Goal: Task Accomplishment & Management: Manage account settings

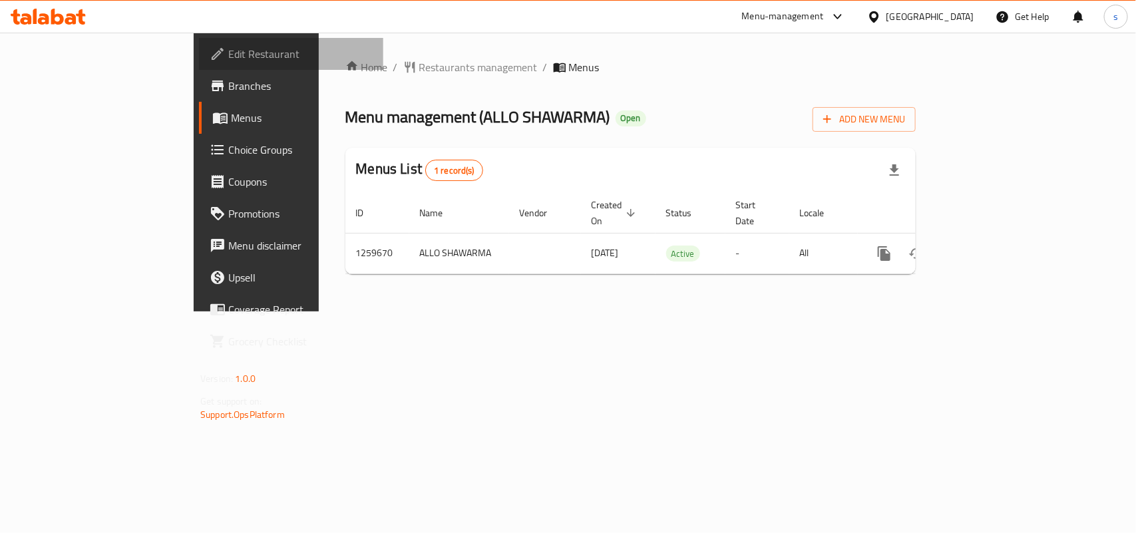
click at [228, 47] on span "Edit Restaurant" at bounding box center [300, 54] width 144 height 16
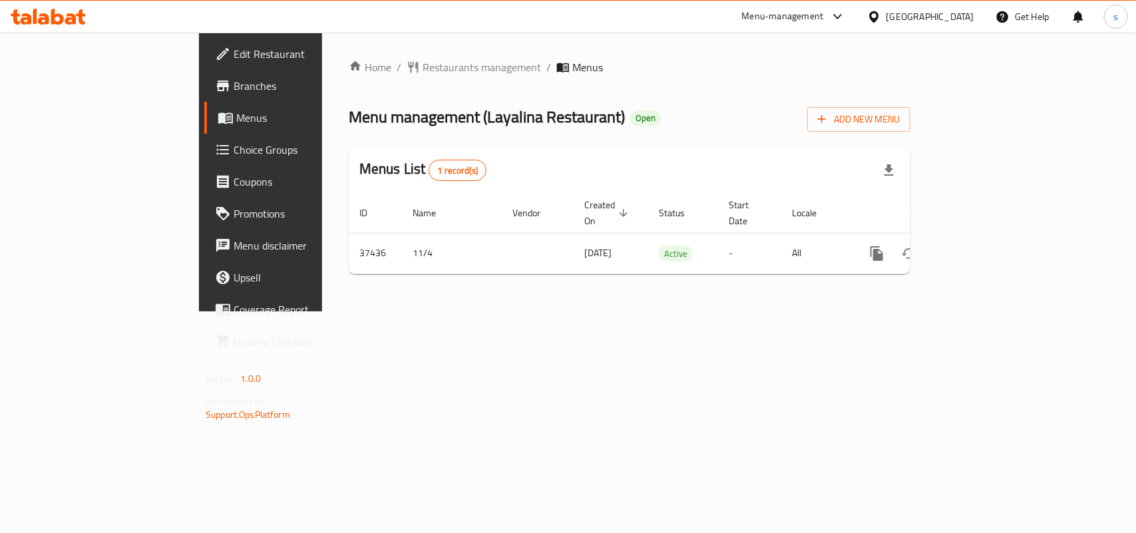
click at [947, 11] on div "[GEOGRAPHIC_DATA]" at bounding box center [931, 16] width 88 height 15
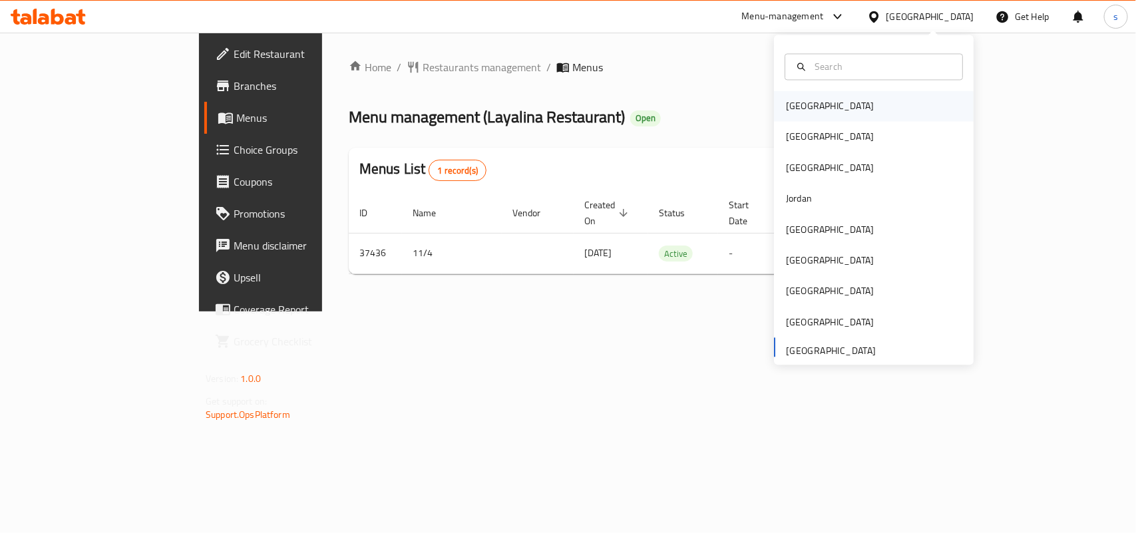
click at [794, 102] on div "Bahrain" at bounding box center [830, 106] width 88 height 15
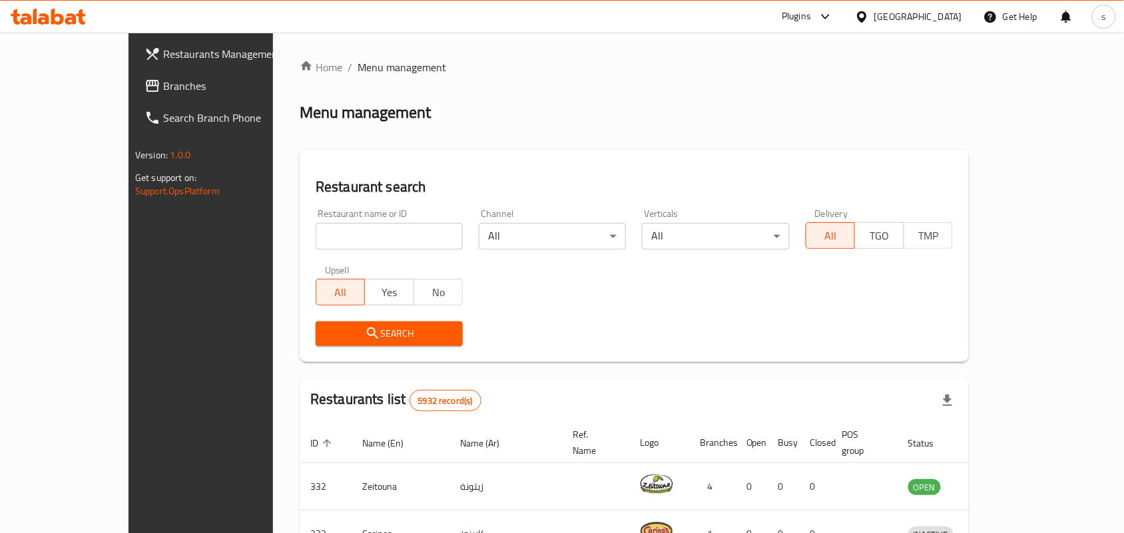
click at [943, 15] on div "Bahrain" at bounding box center [918, 16] width 88 height 15
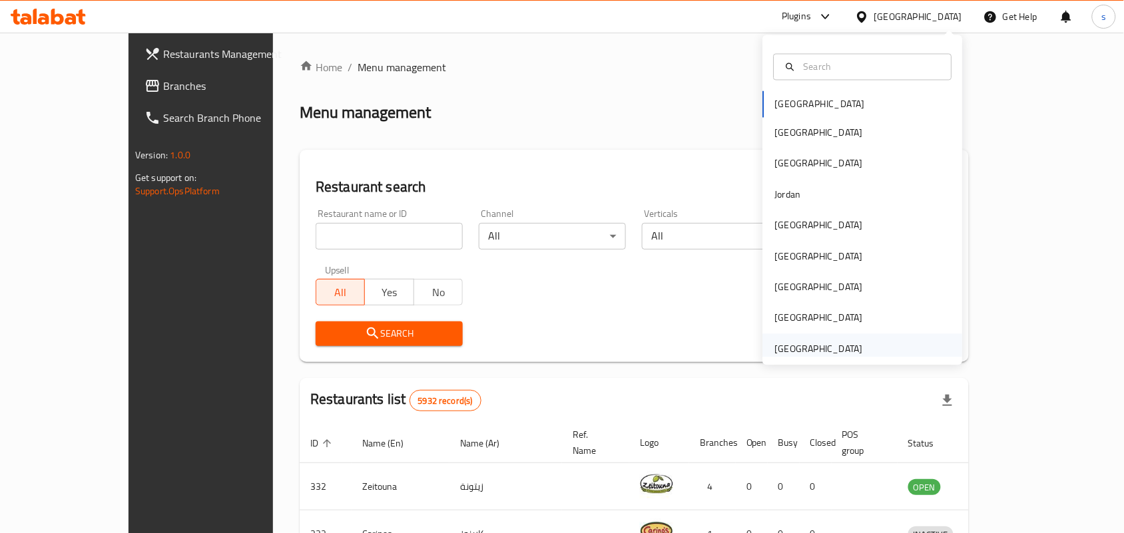
click at [787, 347] on div "[GEOGRAPHIC_DATA]" at bounding box center [819, 348] width 88 height 15
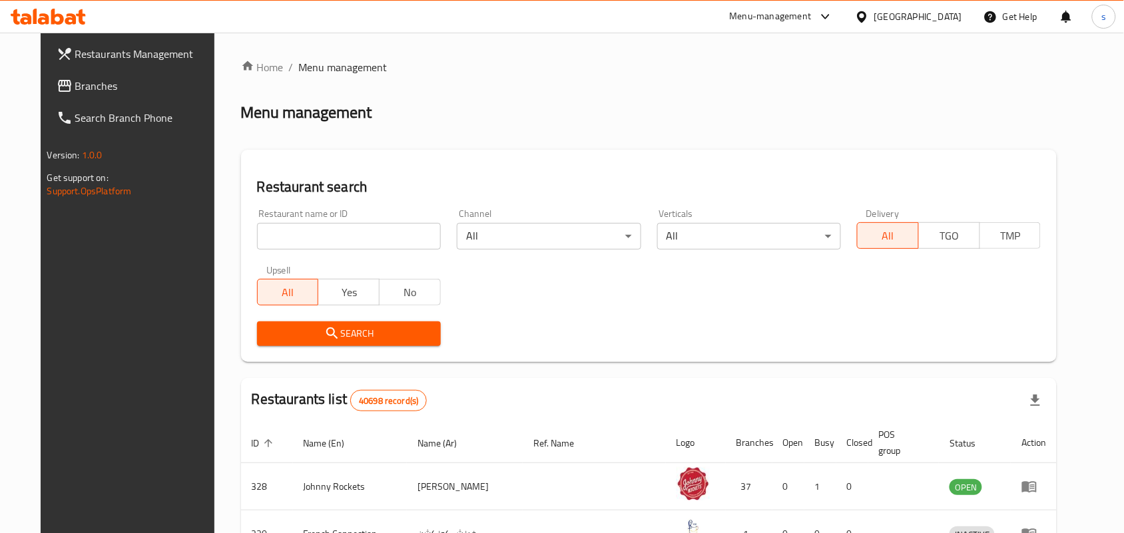
click at [75, 87] on span "Branches" at bounding box center [146, 86] width 142 height 16
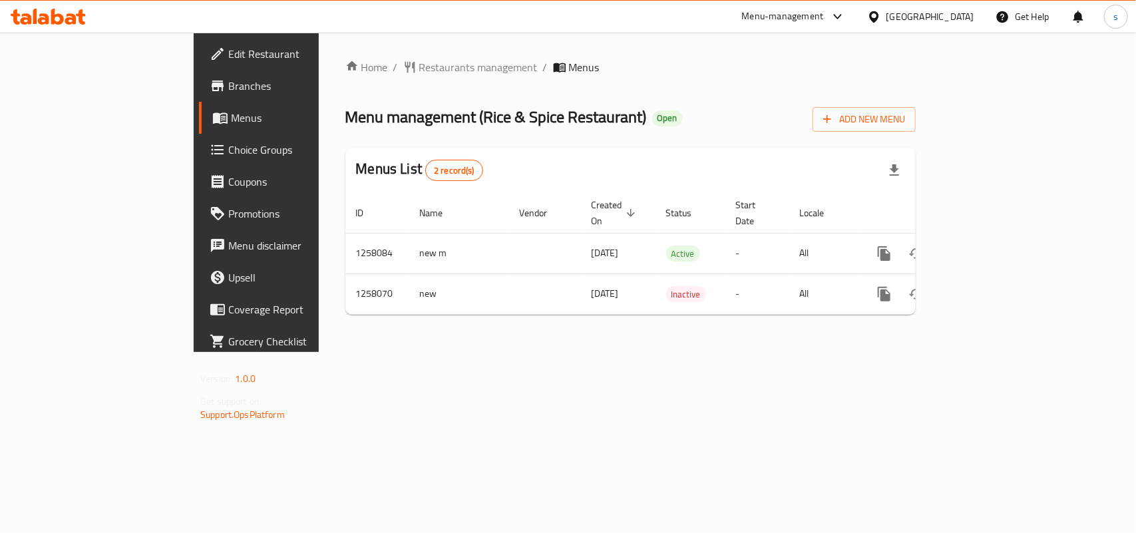
click at [920, 13] on div "[GEOGRAPHIC_DATA]" at bounding box center [931, 16] width 88 height 15
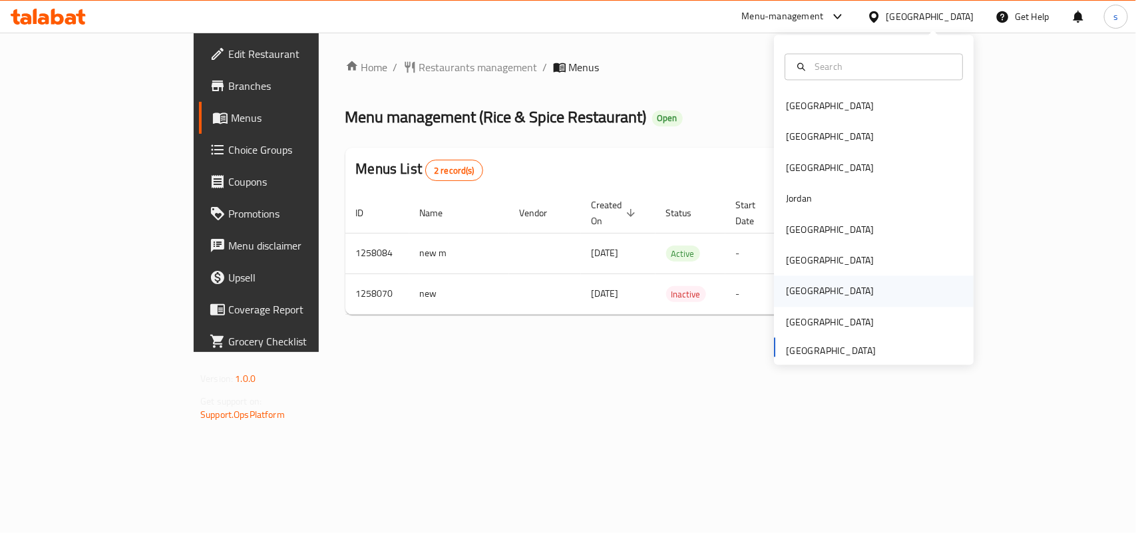
click at [786, 284] on div "Qatar" at bounding box center [830, 291] width 88 height 15
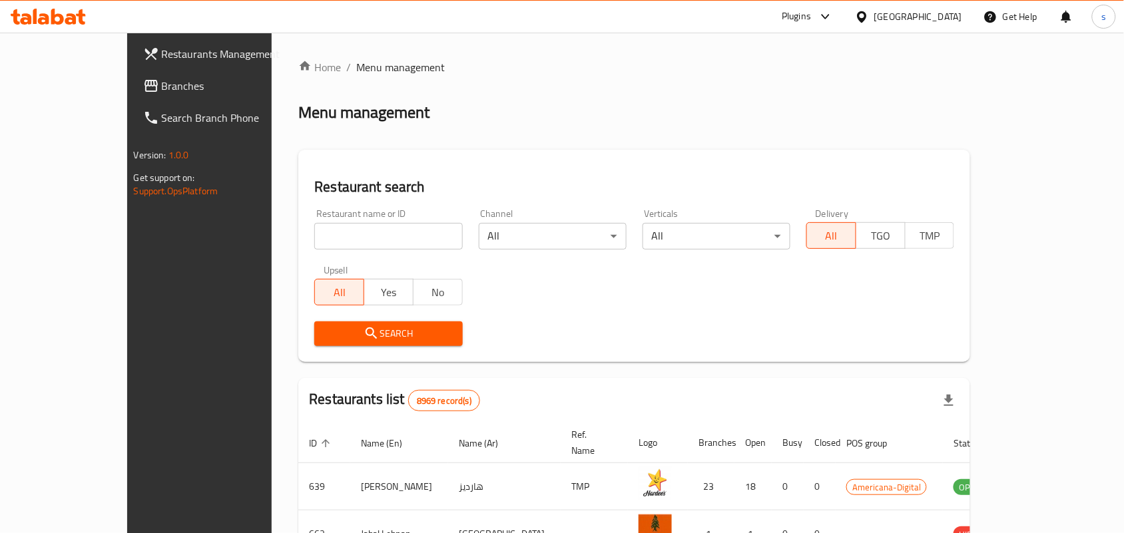
click at [162, 91] on span "Branches" at bounding box center [233, 86] width 142 height 16
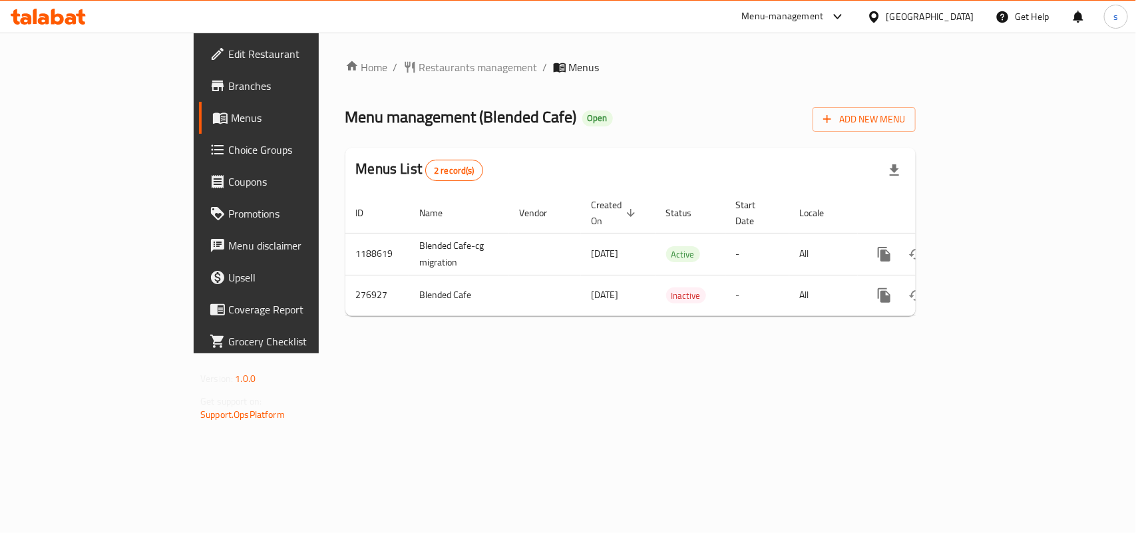
click at [228, 52] on span "Edit Restaurant" at bounding box center [300, 54] width 144 height 16
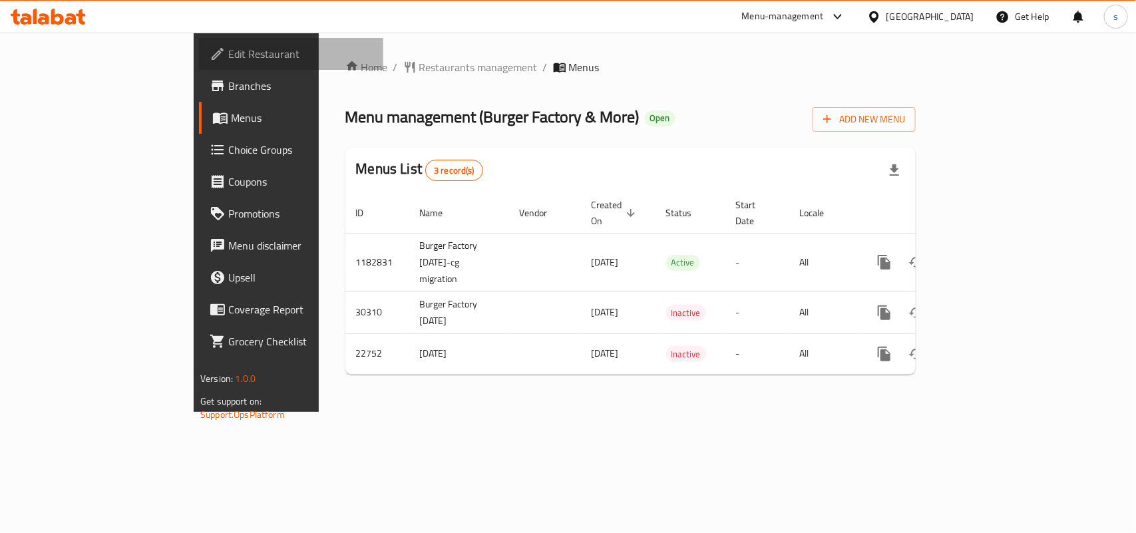
click at [228, 48] on span "Edit Restaurant" at bounding box center [300, 54] width 144 height 16
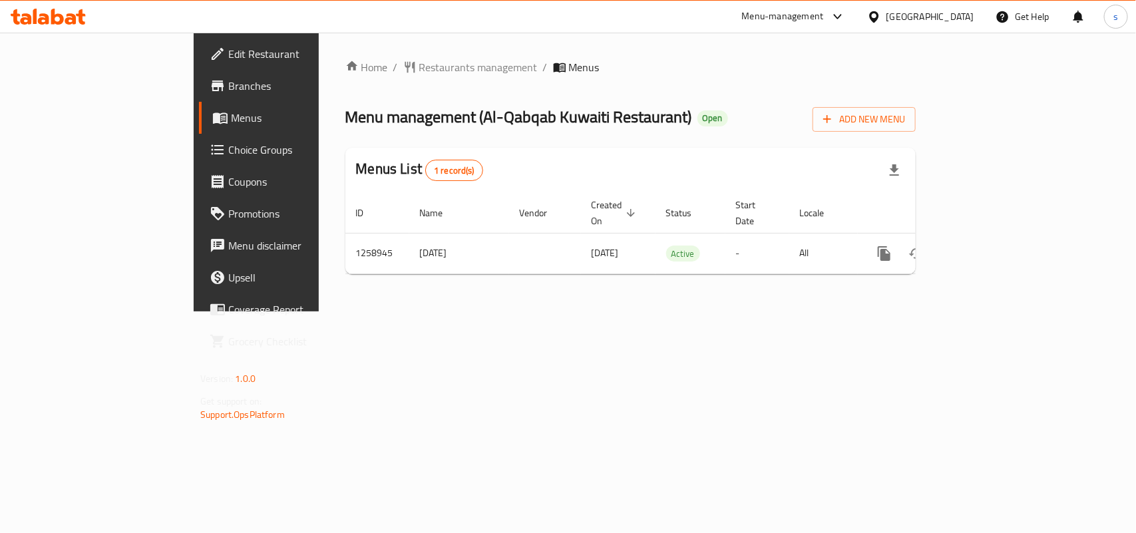
click at [964, 17] on div "[GEOGRAPHIC_DATA]" at bounding box center [931, 16] width 88 height 15
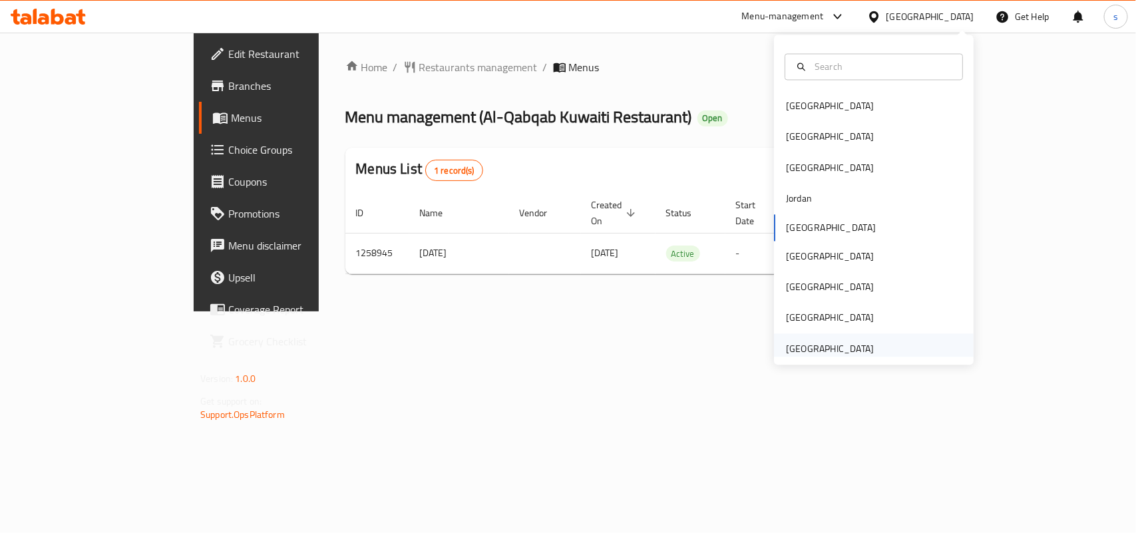
click at [845, 349] on div "[GEOGRAPHIC_DATA]" at bounding box center [830, 348] width 88 height 15
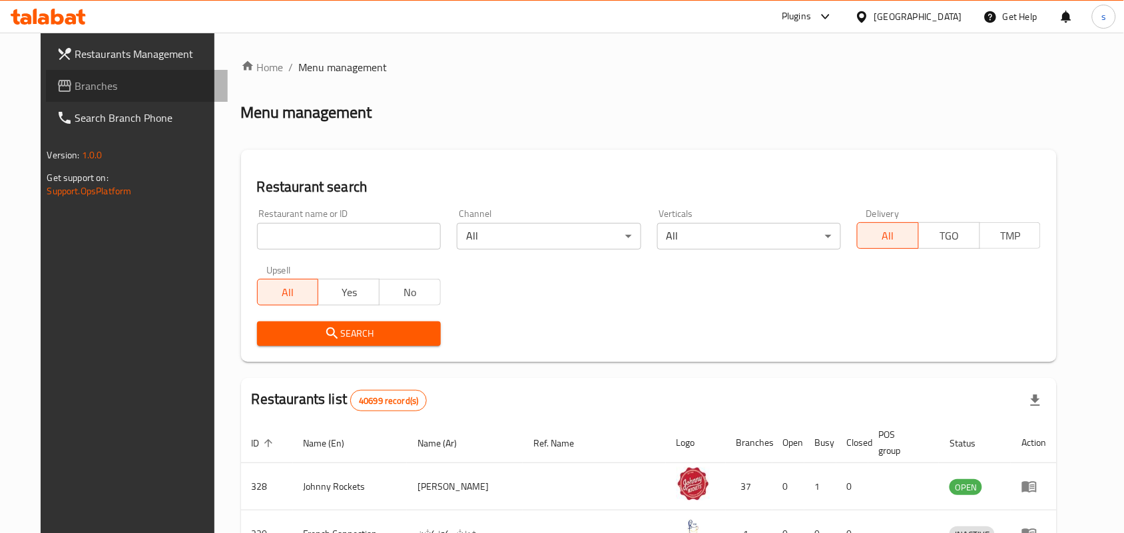
click at [75, 89] on span "Branches" at bounding box center [146, 86] width 142 height 16
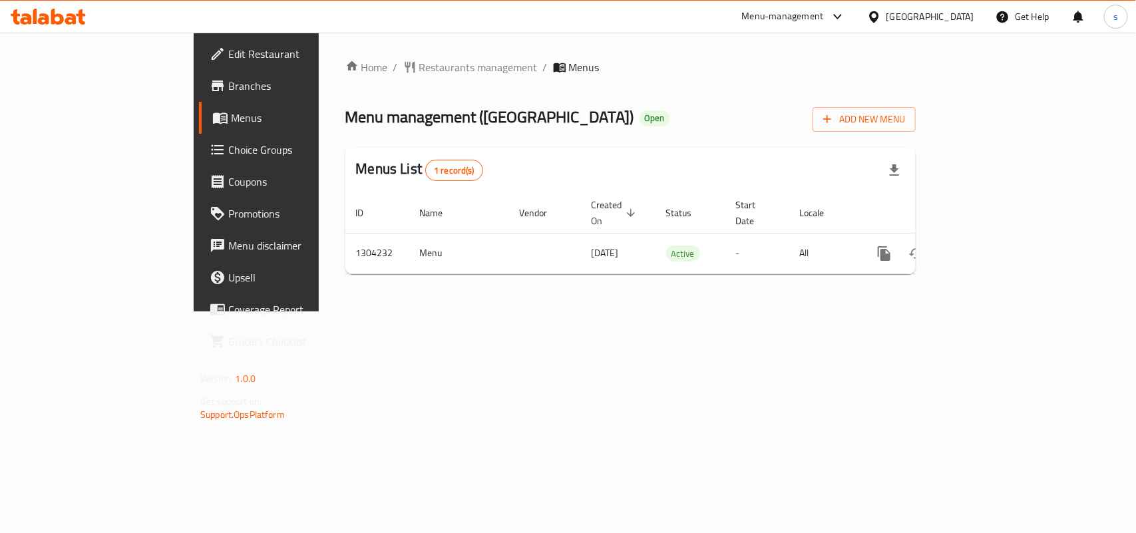
click at [914, 15] on div "[GEOGRAPHIC_DATA]" at bounding box center [931, 16] width 88 height 15
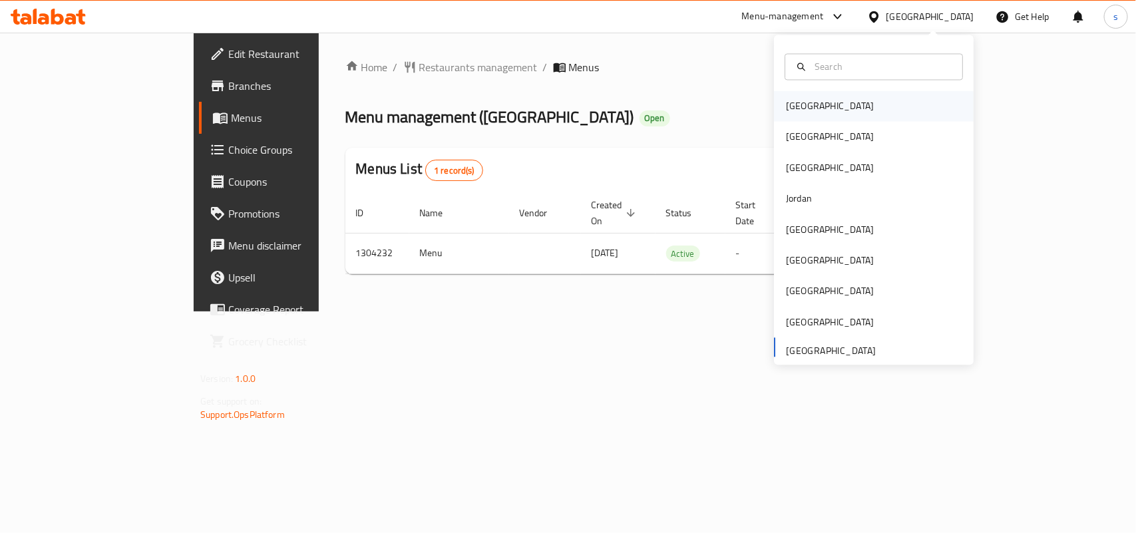
click at [800, 107] on div "Bahrain" at bounding box center [830, 106] width 88 height 15
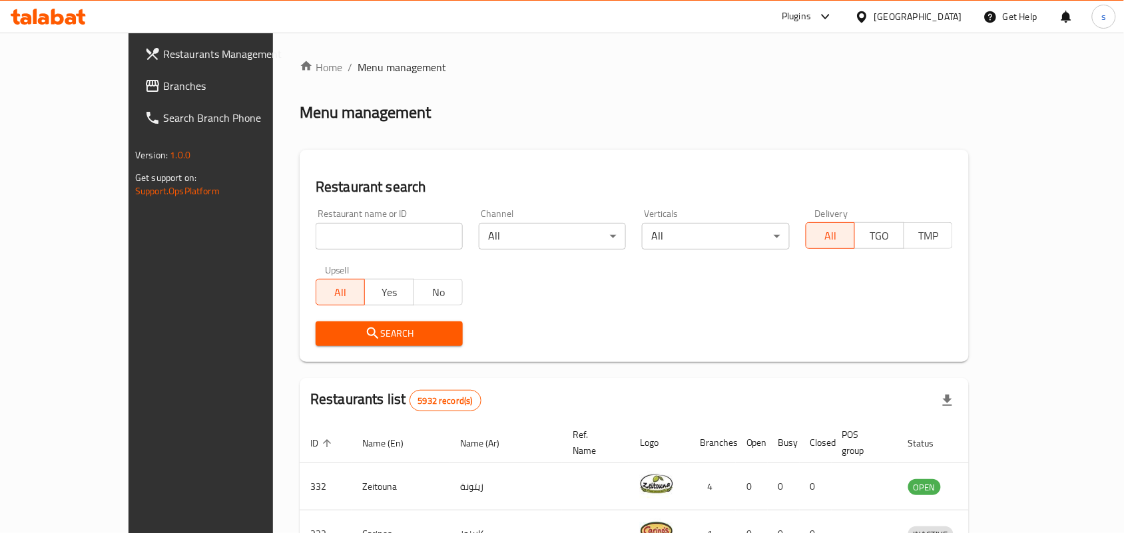
click at [956, 20] on div "Bahrain" at bounding box center [918, 16] width 88 height 15
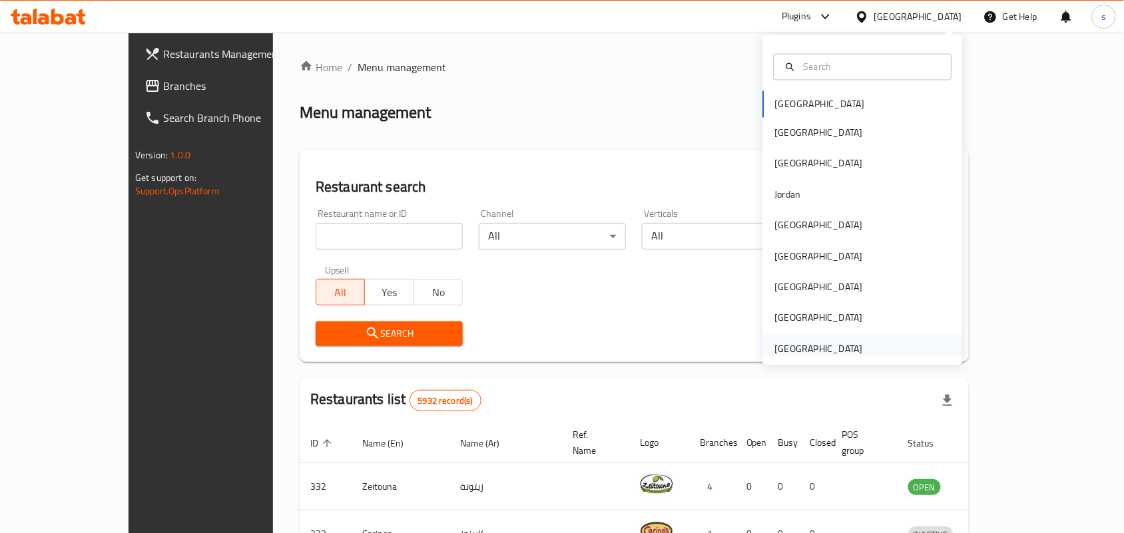
click at [837, 351] on div "[GEOGRAPHIC_DATA]" at bounding box center [819, 348] width 88 height 15
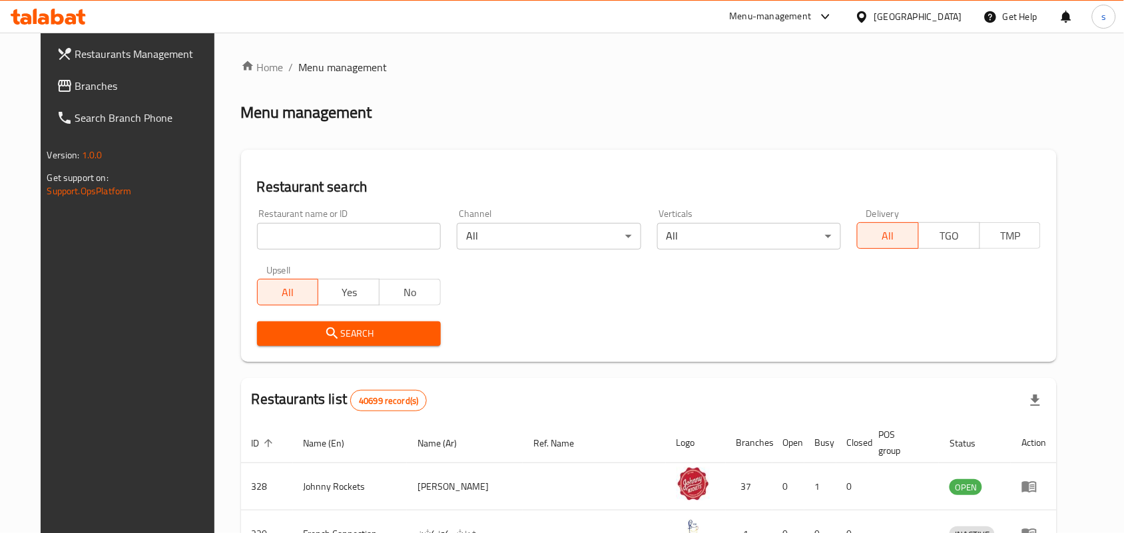
click at [75, 88] on span "Branches" at bounding box center [146, 86] width 142 height 16
